Goal: Information Seeking & Learning: Learn about a topic

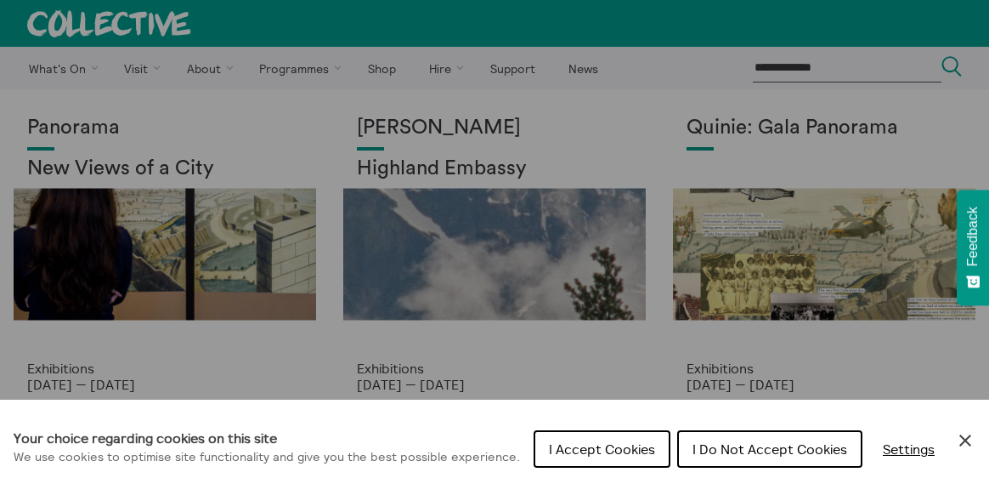
click at [965, 442] on icon "Close Cookie Control" at bounding box center [965, 440] width 20 height 20
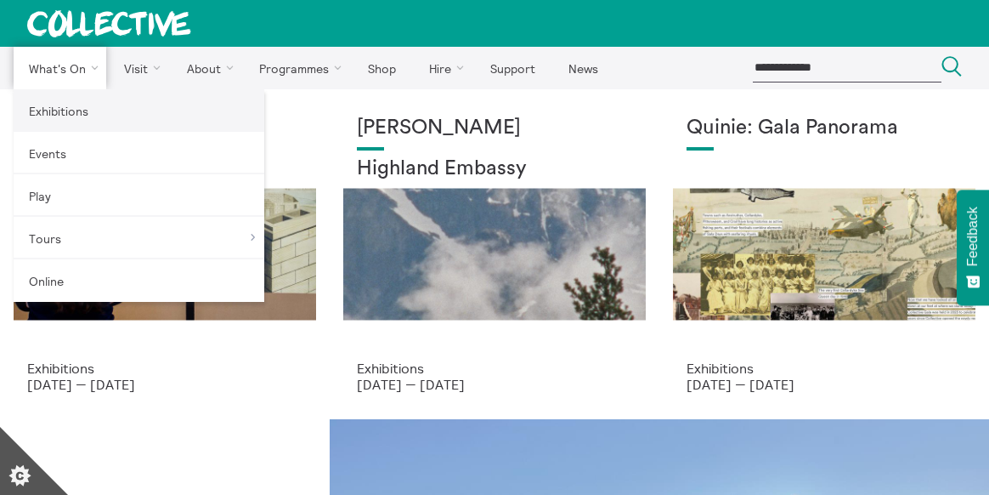
click at [71, 114] on link "Exhibitions" at bounding box center [139, 110] width 251 height 42
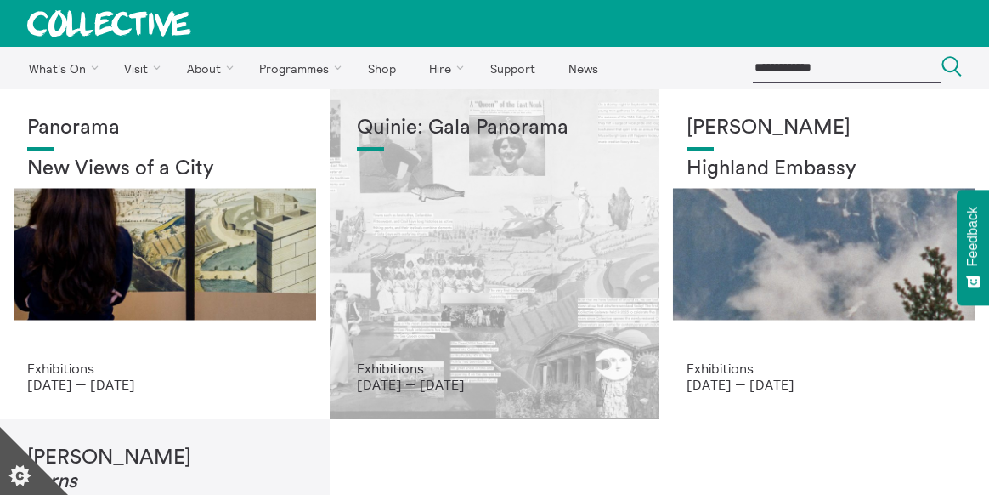
click at [477, 252] on div "Quinie: Gala Panorama" at bounding box center [494, 238] width 275 height 244
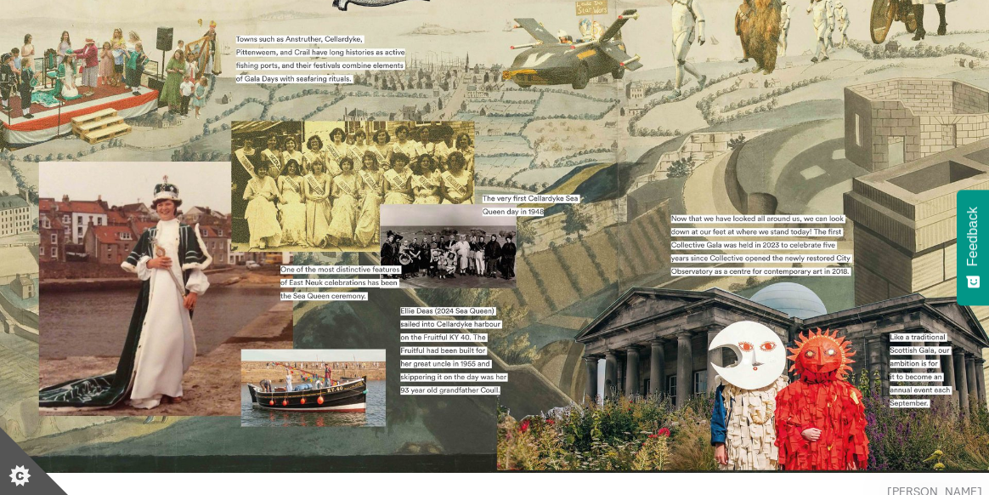
scroll to position [303, 0]
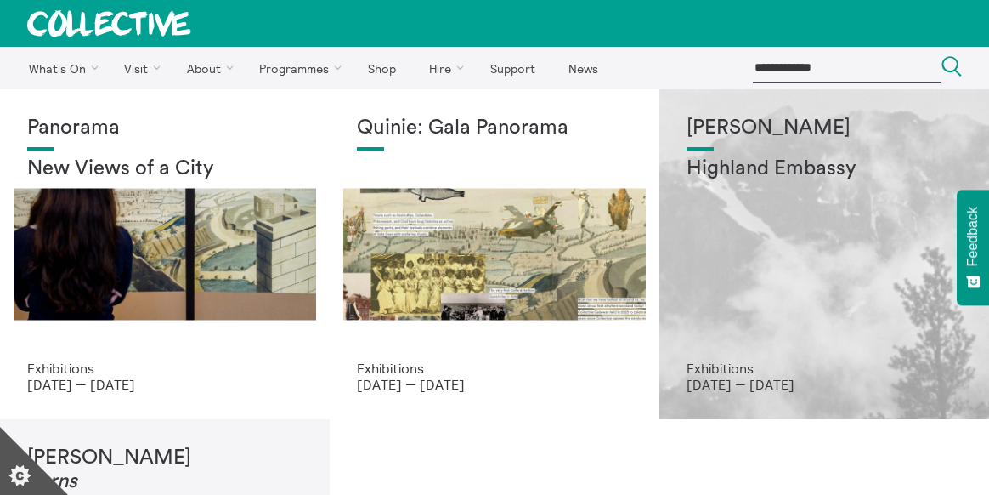
click at [742, 167] on h2 "Highland Embassy" at bounding box center [824, 169] width 275 height 24
